Goal: Ask a question: Seek information or help from site administrators or community

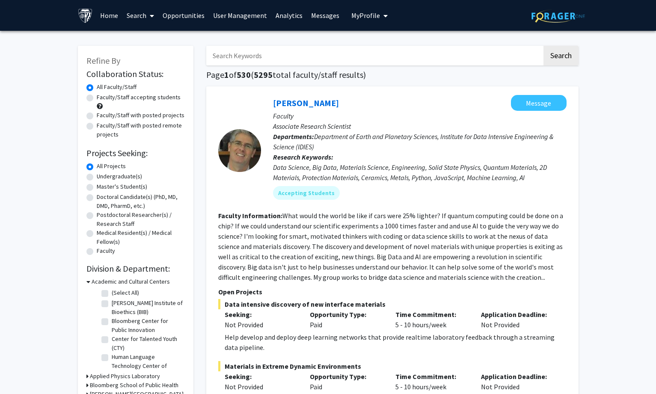
click at [339, 50] on input "Search Keywords" at bounding box center [374, 56] width 336 height 20
click at [89, 281] on icon at bounding box center [88, 281] width 4 height 9
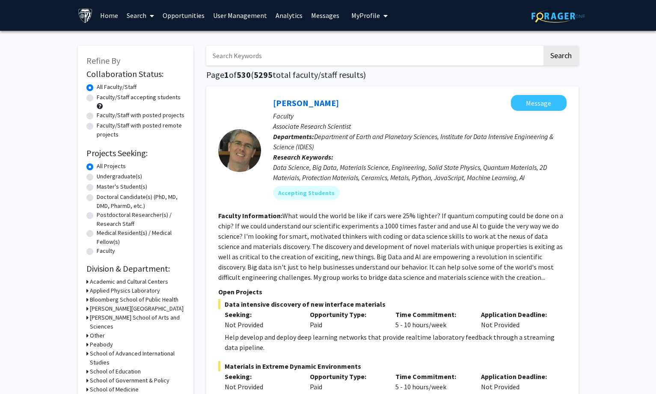
click at [235, 13] on link "User Management" at bounding box center [240, 15] width 63 height 30
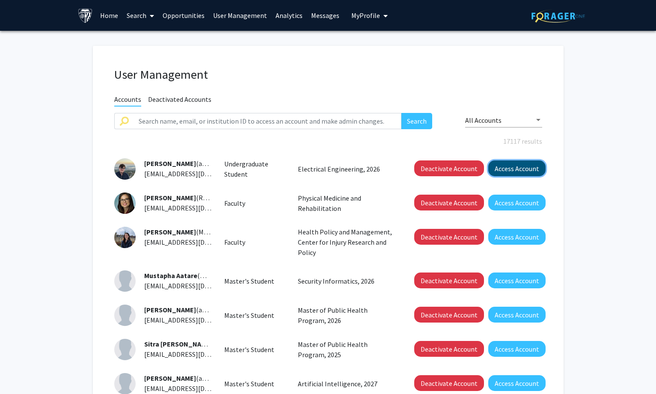
click at [512, 169] on button "Access Account" at bounding box center [517, 169] width 57 height 16
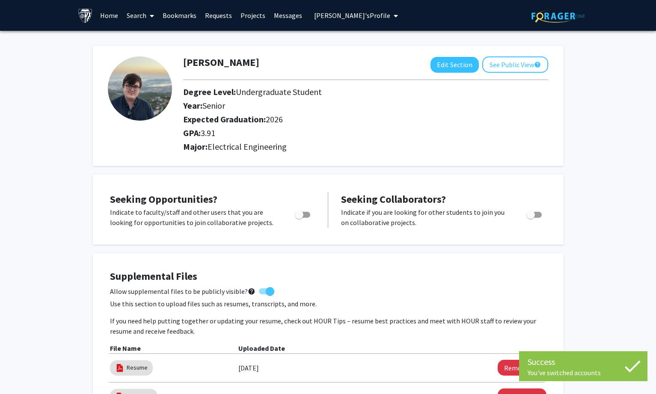
click at [146, 14] on link "Search" at bounding box center [140, 15] width 36 height 30
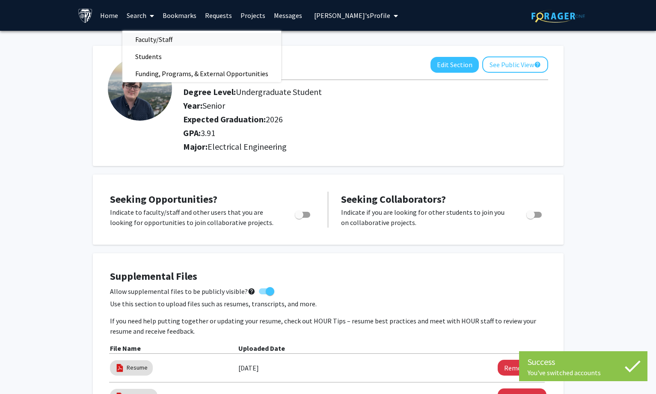
click at [145, 37] on span "Faculty/Staff" at bounding box center [153, 39] width 63 height 17
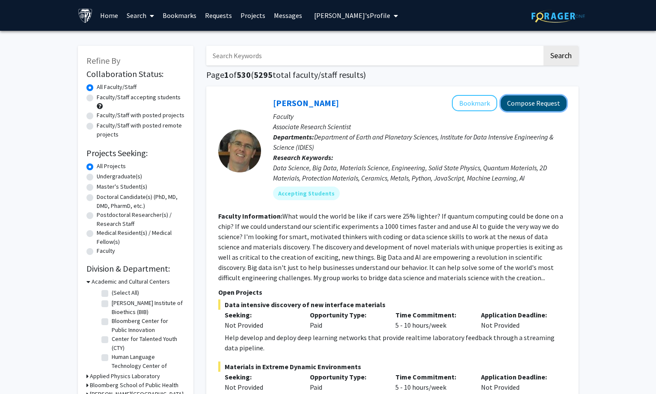
click at [526, 104] on button "Compose Request" at bounding box center [534, 103] width 66 height 16
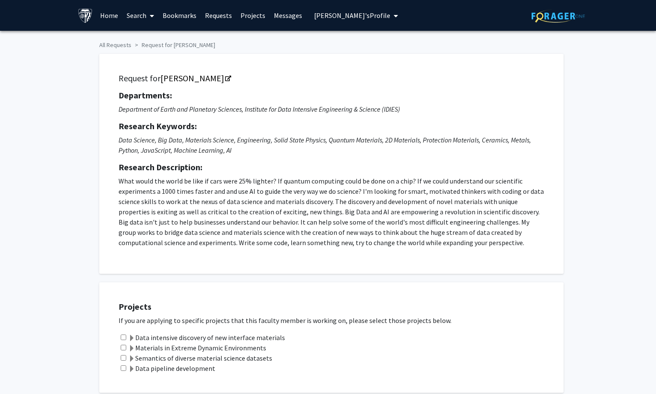
click at [361, 16] on span "[PERSON_NAME]'s Profile" at bounding box center [352, 15] width 76 height 9
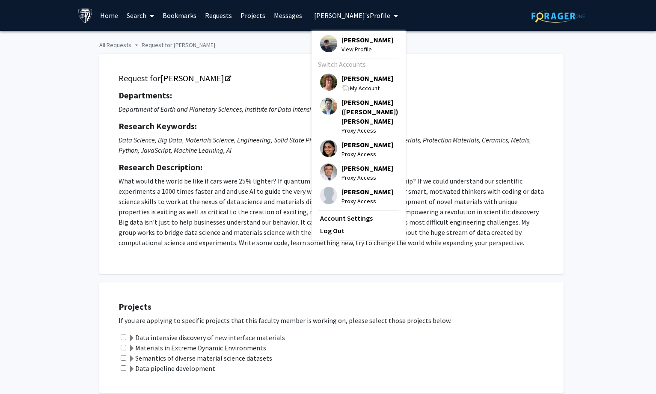
click at [352, 83] on span "[PERSON_NAME]" at bounding box center [368, 78] width 52 height 9
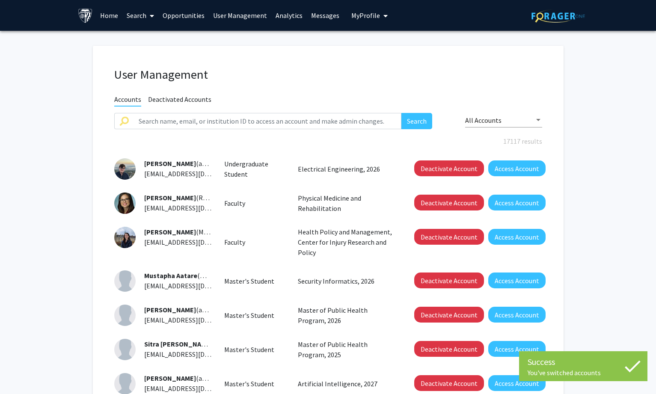
click at [139, 14] on link "Search" at bounding box center [140, 15] width 36 height 30
click at [144, 40] on span "Faculty/Staff" at bounding box center [153, 39] width 63 height 17
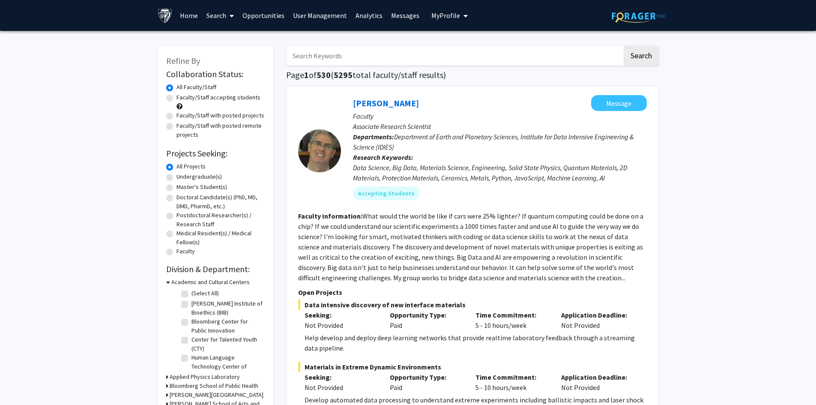
click at [220, 15] on link "Search" at bounding box center [220, 15] width 36 height 30
click at [221, 39] on span "Faculty/Staff" at bounding box center [233, 39] width 63 height 17
